Goal: Task Accomplishment & Management: Use online tool/utility

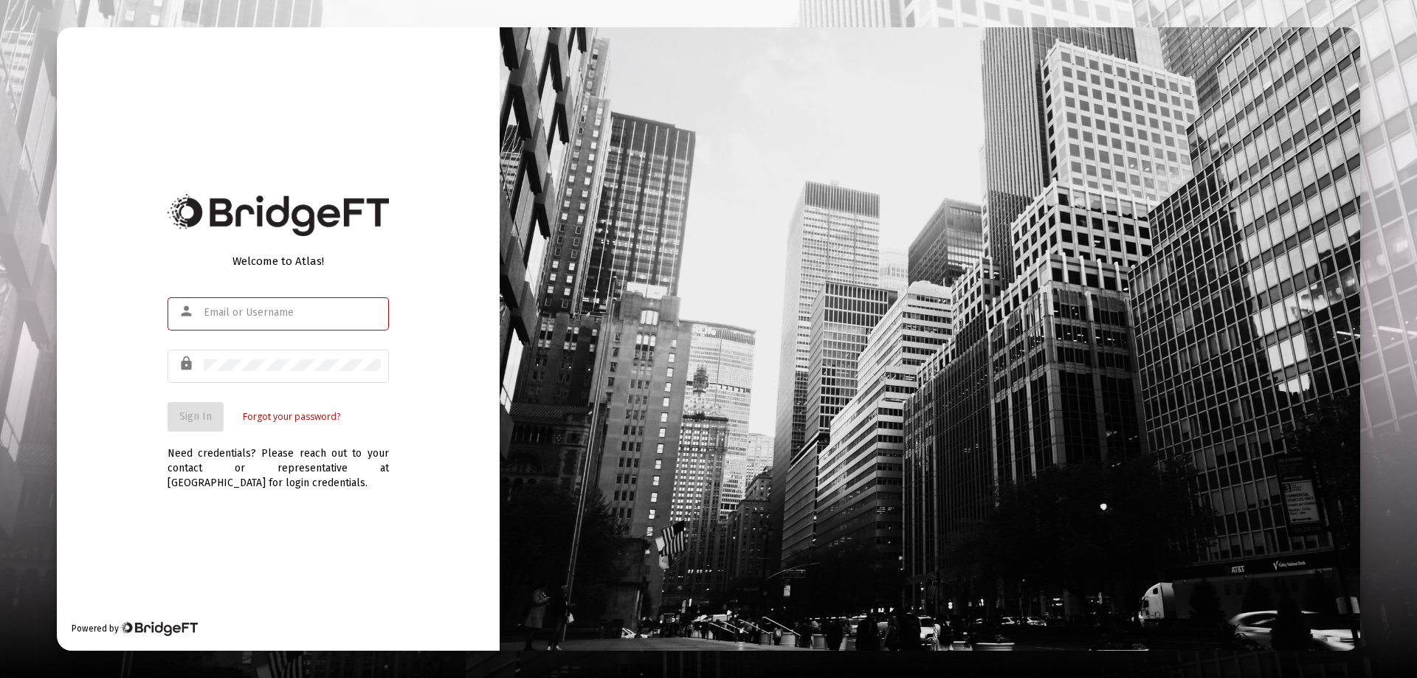
type input "[EMAIL_ADDRESS][DOMAIN_NAME]"
click at [174, 422] on button "Sign In" at bounding box center [196, 417] width 56 height 30
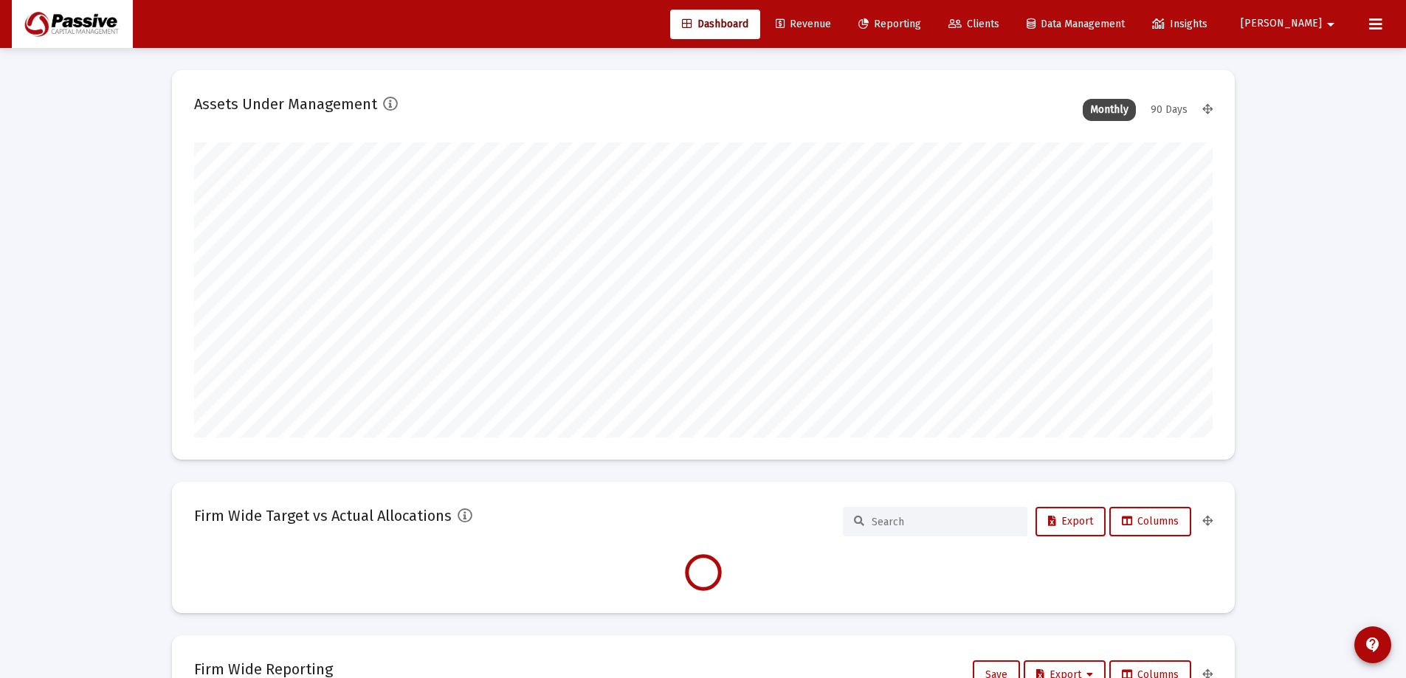
scroll to position [295, 1019]
type input "[DATE]"
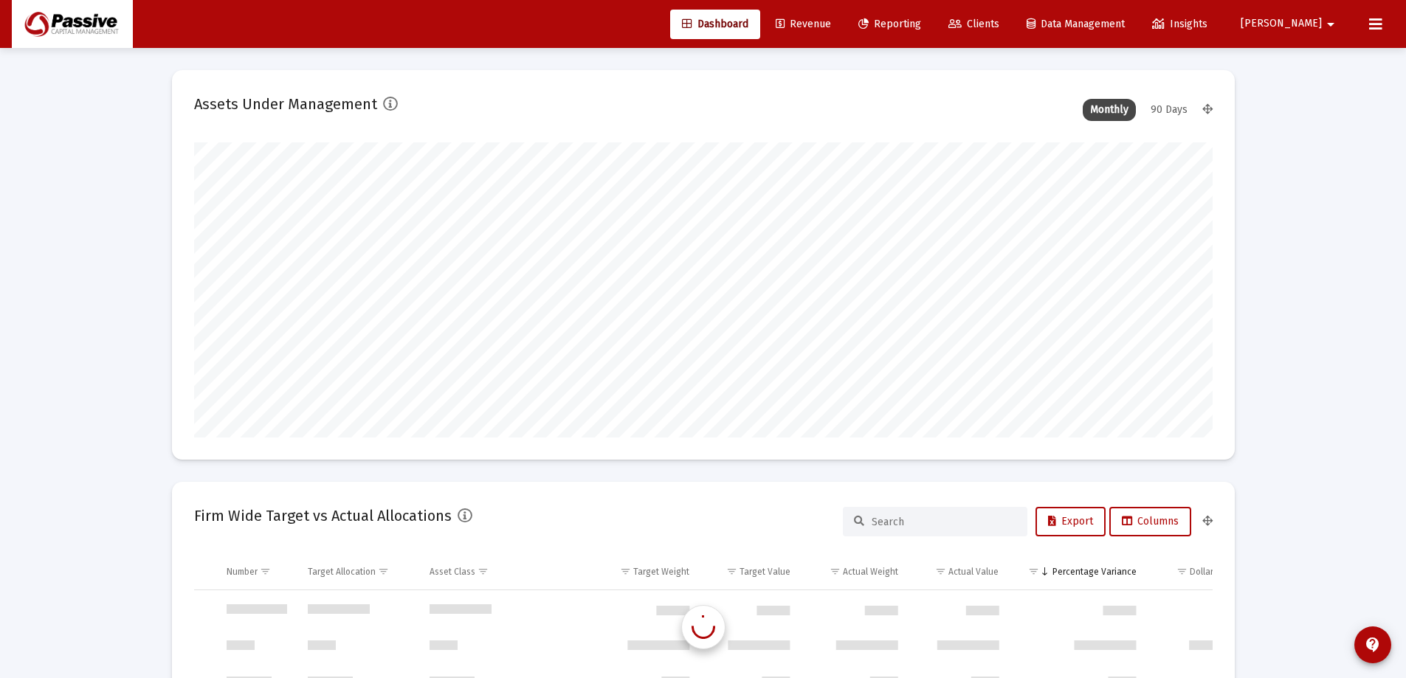
scroll to position [709, 0]
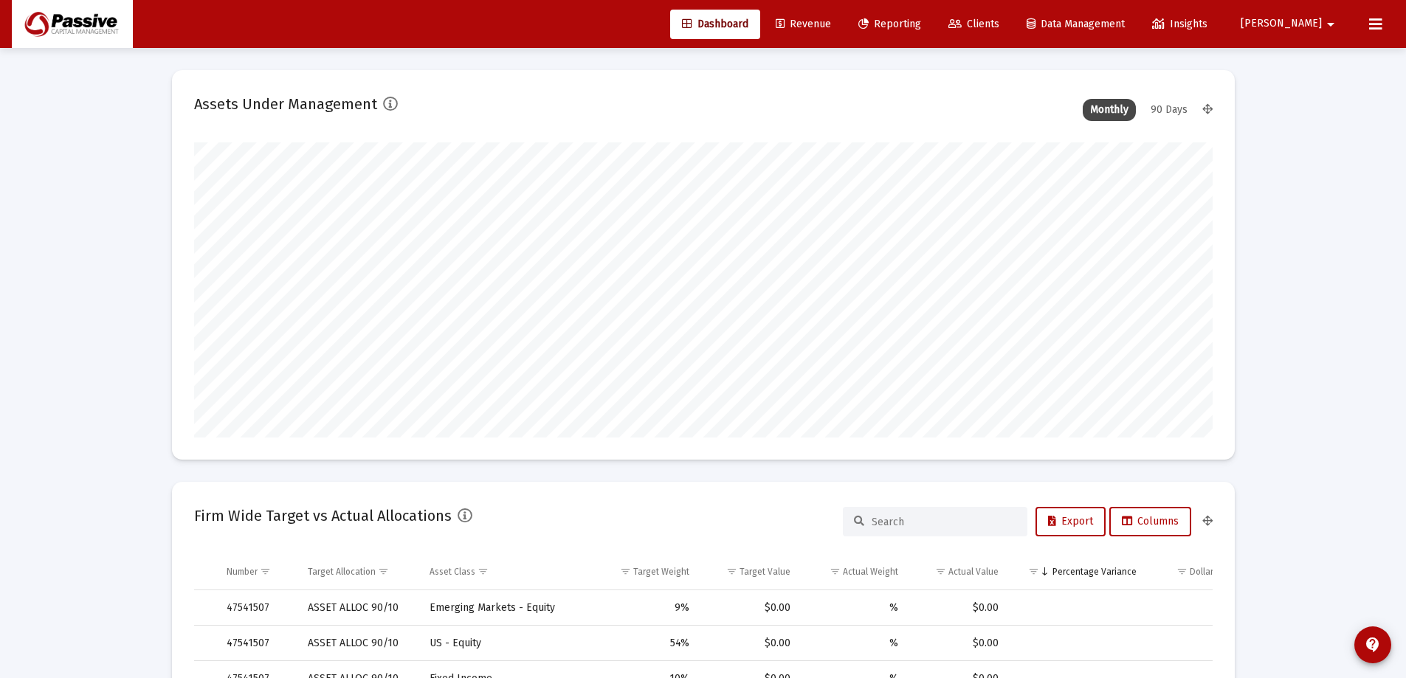
click at [933, 30] on link "Reporting" at bounding box center [890, 25] width 86 height 30
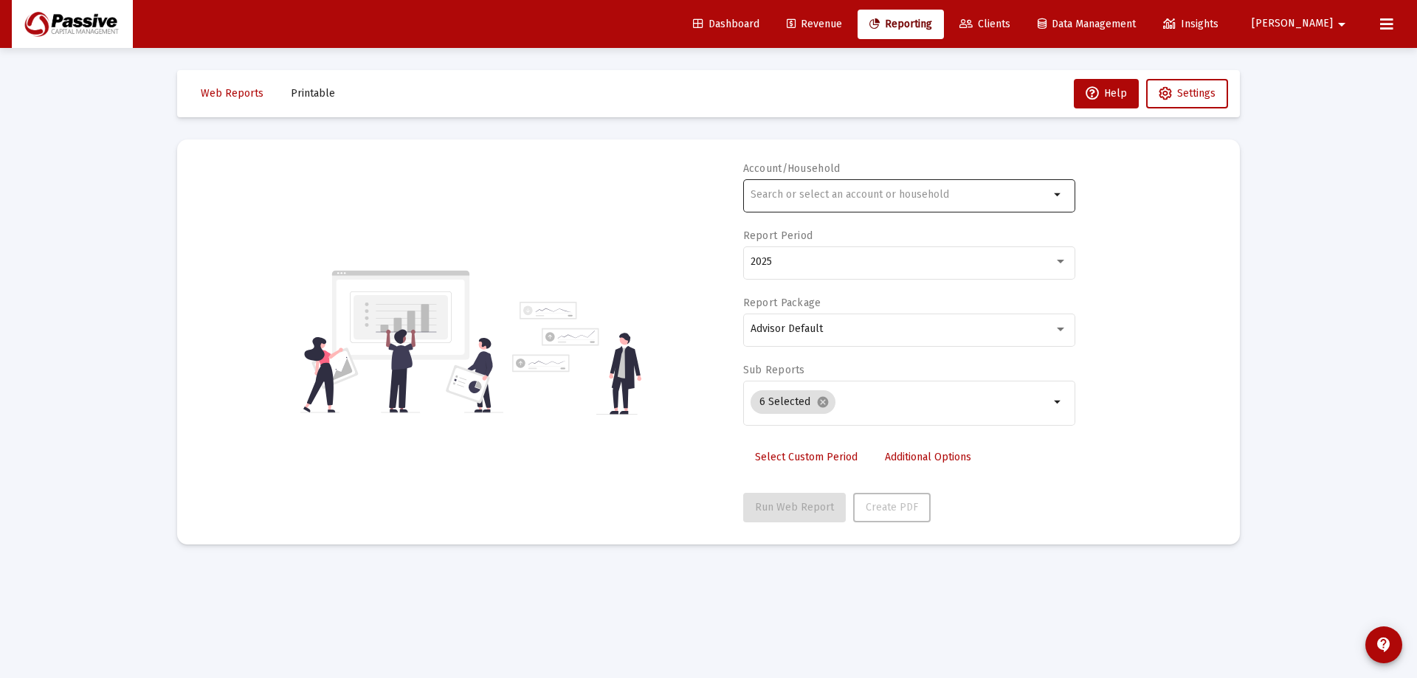
click at [804, 206] on div at bounding box center [900, 194] width 299 height 36
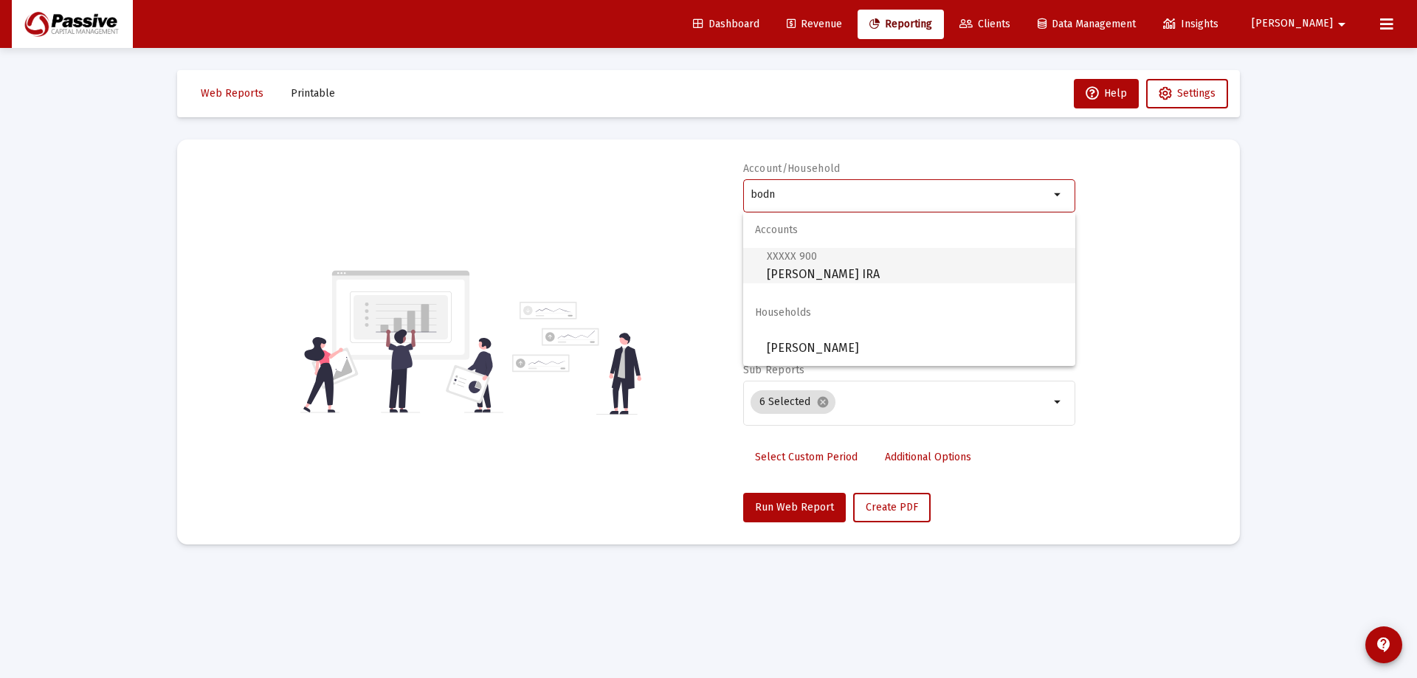
click at [858, 257] on span "XXXXX 900 [PERSON_NAME] Rollover [PERSON_NAME]" at bounding box center [915, 265] width 297 height 36
type input "[PERSON_NAME] IRA"
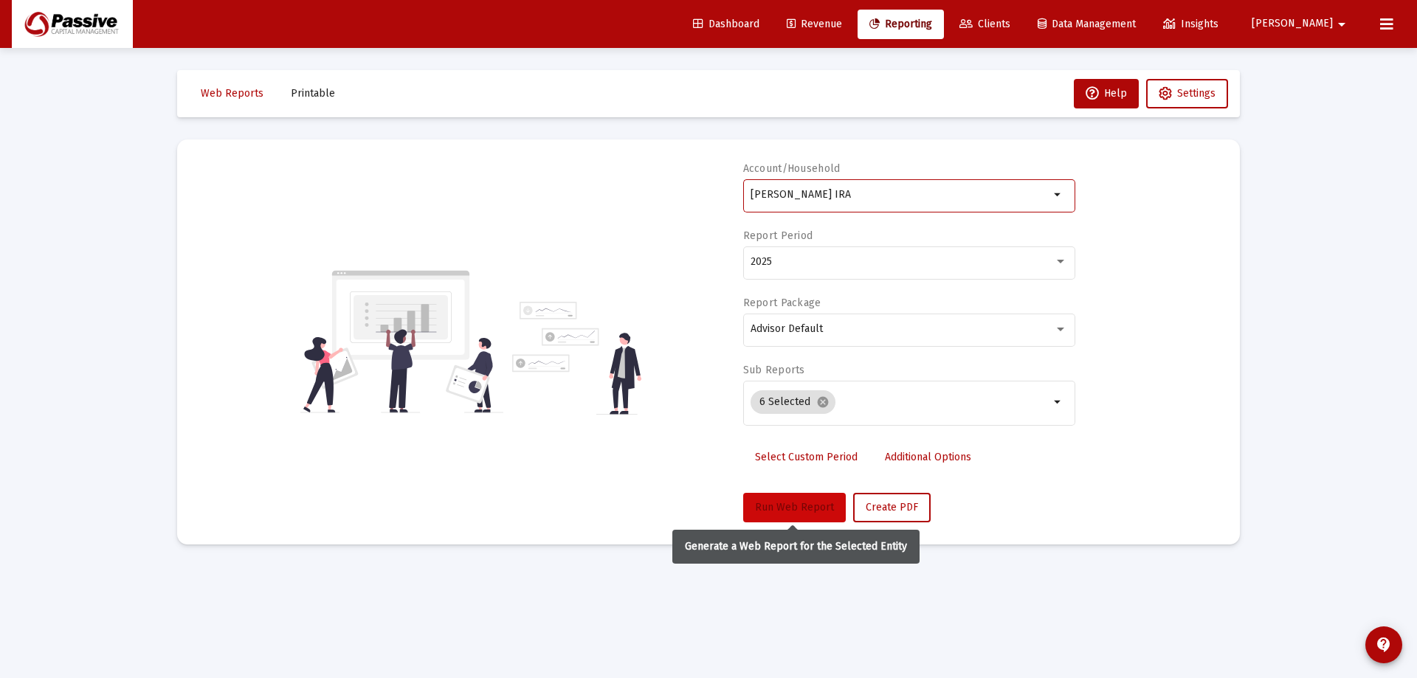
click at [790, 515] on button "Run Web Report" at bounding box center [794, 508] width 103 height 30
